Goal: Information Seeking & Learning: Check status

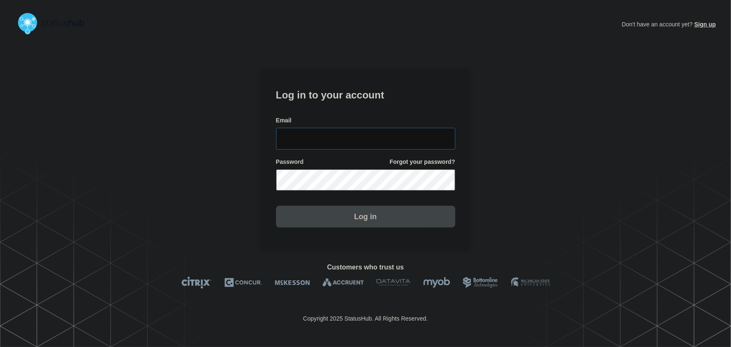
type input "[PERSON_NAME][EMAIL_ADDRESS][PERSON_NAME][DOMAIN_NAME]"
click at [385, 137] on input "[PERSON_NAME][EMAIL_ADDRESS][PERSON_NAME][DOMAIN_NAME]" at bounding box center [365, 139] width 179 height 22
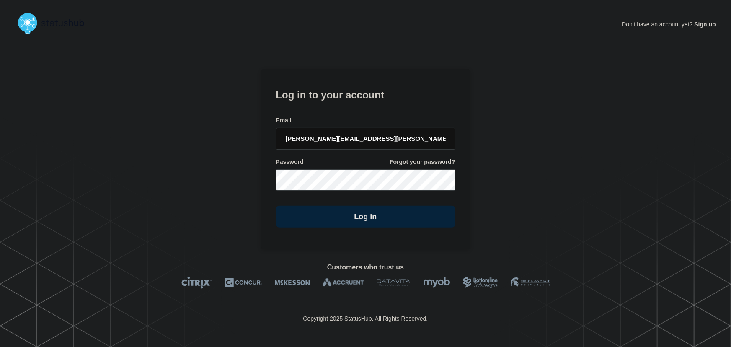
click at [357, 92] on h1 "Log in to your account" at bounding box center [365, 94] width 179 height 16
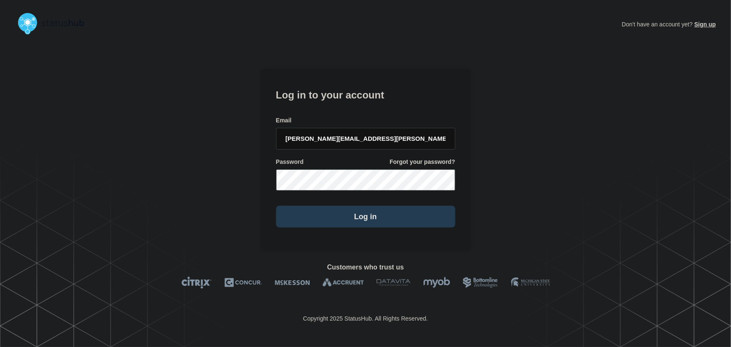
click at [390, 213] on button "Log in" at bounding box center [365, 217] width 179 height 22
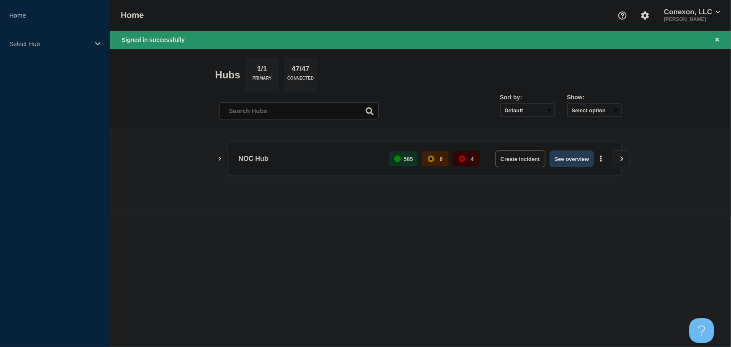
click at [572, 154] on button "See overview" at bounding box center [572, 158] width 44 height 17
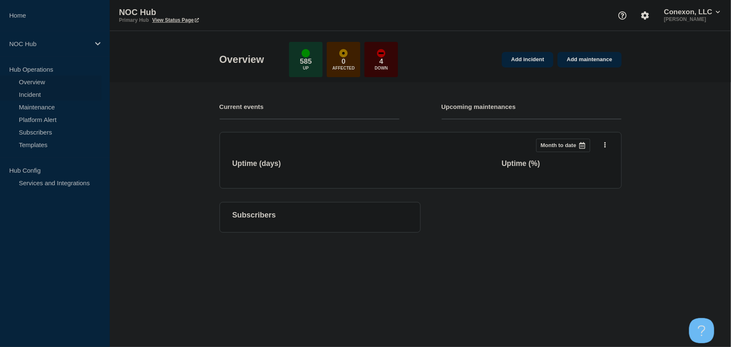
click at [38, 93] on link "Incident" at bounding box center [50, 94] width 101 height 13
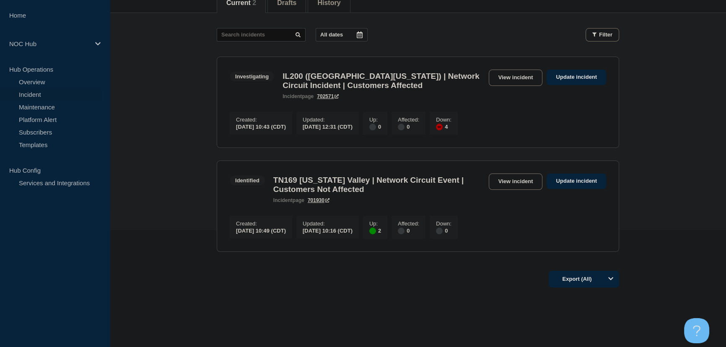
scroll to position [103, 0]
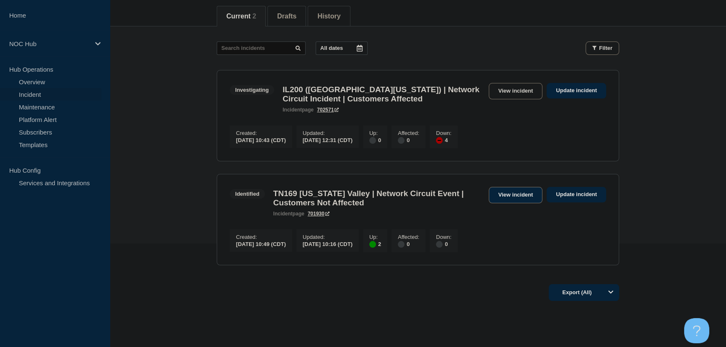
click at [502, 199] on link "View incident" at bounding box center [516, 195] width 54 height 16
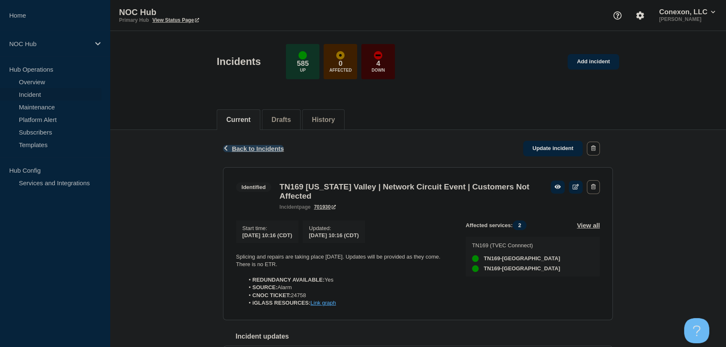
click at [257, 151] on button "Back Back to Incidents" at bounding box center [253, 148] width 61 height 7
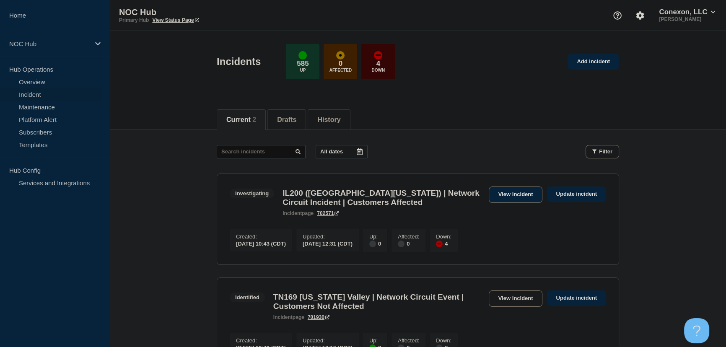
click at [499, 189] on link "View incident" at bounding box center [516, 194] width 54 height 16
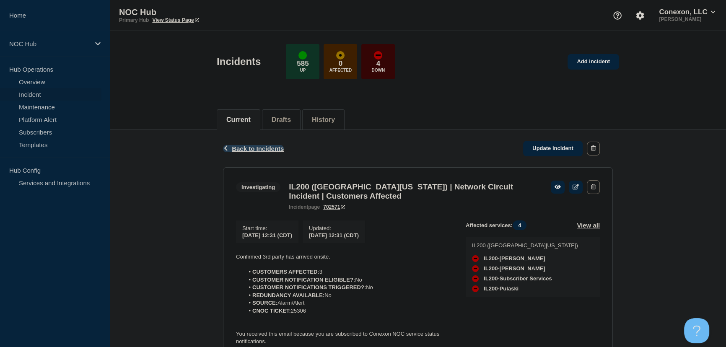
click at [253, 146] on span "Back to Incidents" at bounding box center [258, 148] width 52 height 7
